Goal: Task Accomplishment & Management: Manage account settings

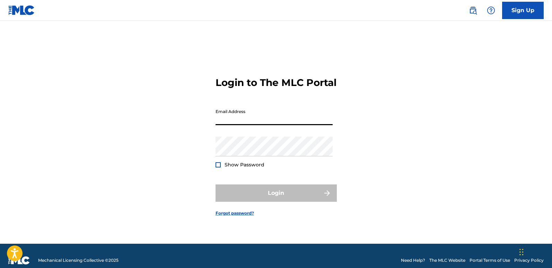
click at [241, 125] on input "Email Address" at bounding box center [273, 115] width 117 height 20
type input "[EMAIL_ADDRESS][DOMAIN_NAME]"
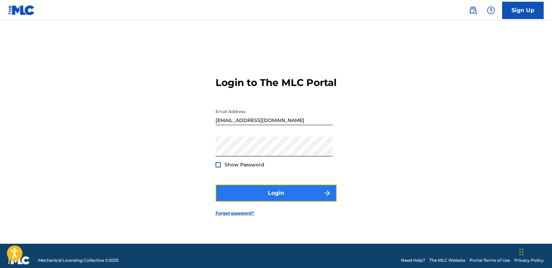
click at [244, 197] on button "Login" at bounding box center [275, 192] width 121 height 17
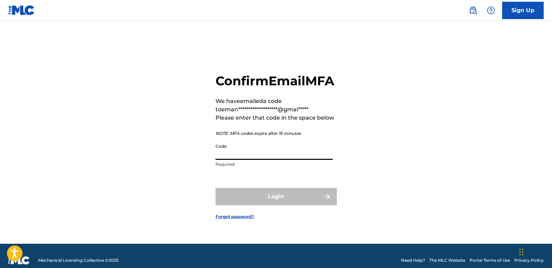
click at [233, 159] on input "Code" at bounding box center [273, 150] width 117 height 20
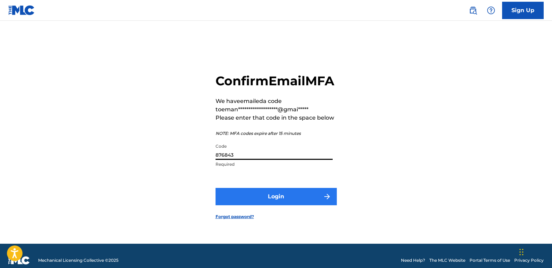
type input "876843"
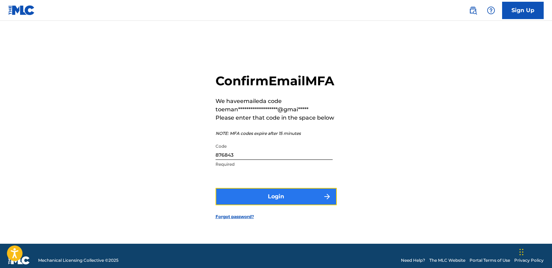
click at [287, 201] on button "Login" at bounding box center [275, 196] width 121 height 17
